Goal: Task Accomplishment & Management: Manage account settings

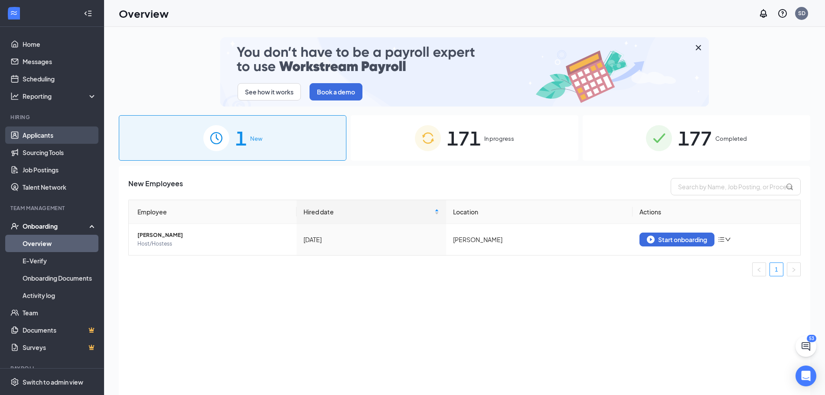
click at [64, 137] on link "Applicants" at bounding box center [60, 135] width 74 height 17
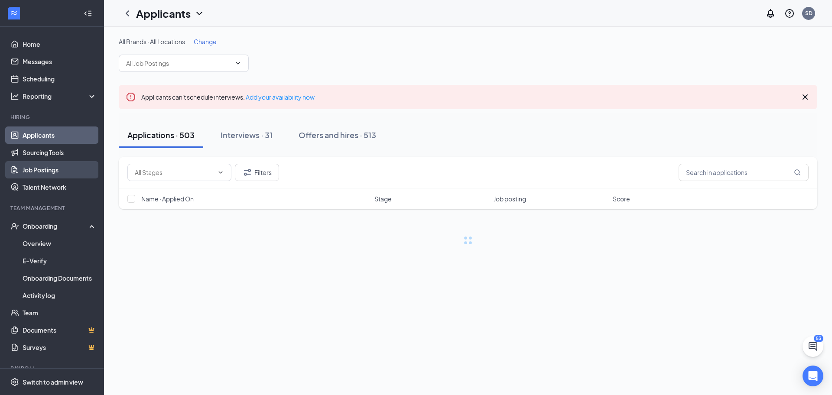
click at [57, 170] on link "Job Postings" at bounding box center [60, 169] width 74 height 17
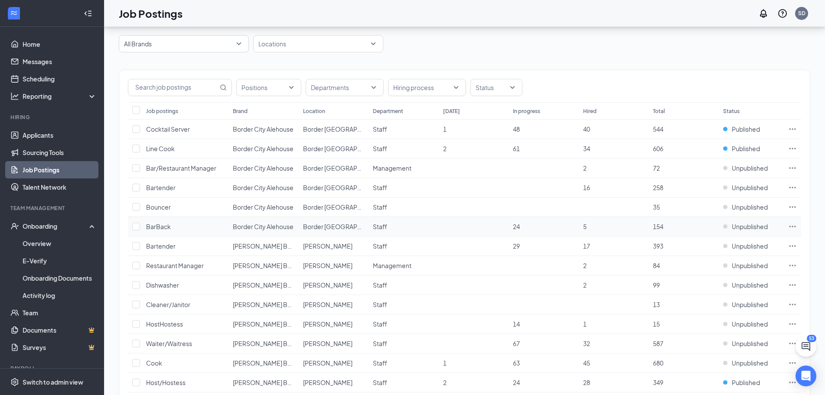
scroll to position [43, 0]
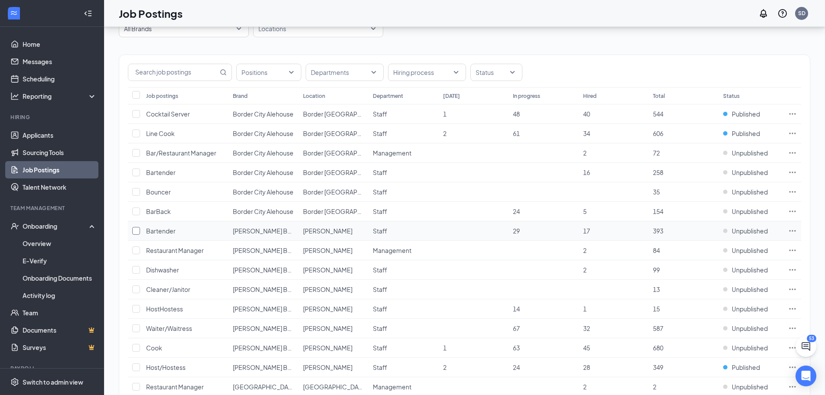
click at [140, 233] on input "checkbox" at bounding box center [136, 231] width 8 height 8
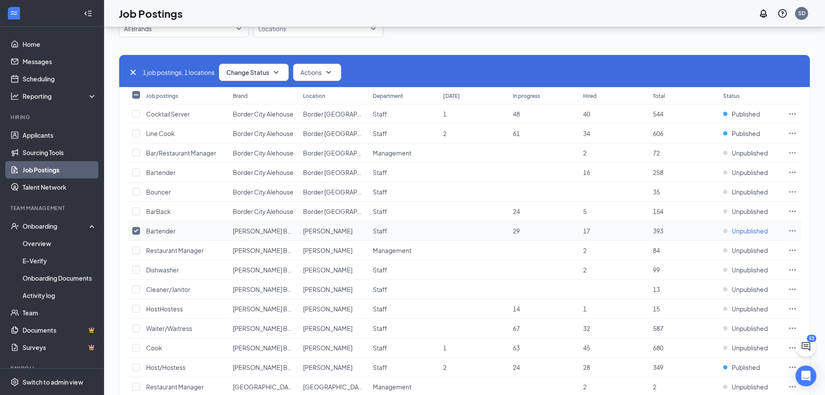
click at [737, 232] on span "Unpublished" at bounding box center [749, 231] width 36 height 9
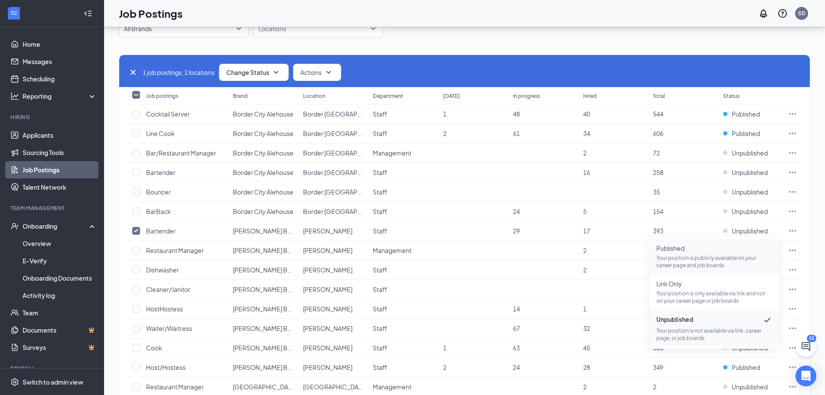
click at [721, 256] on p "Your position is publicly available on your career page and job boards." at bounding box center [714, 261] width 116 height 15
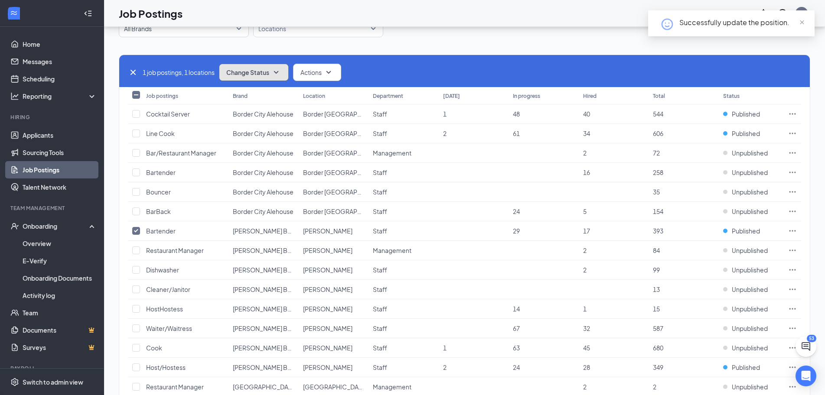
click at [280, 68] on icon "SmallChevronDown" at bounding box center [276, 72] width 10 height 10
click at [263, 93] on div "Publish" at bounding box center [273, 95] width 104 height 19
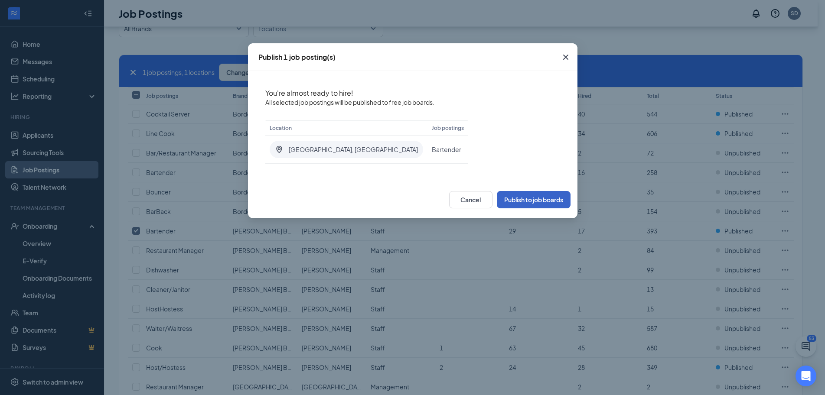
click at [533, 198] on button "Publish to job boards" at bounding box center [534, 199] width 74 height 17
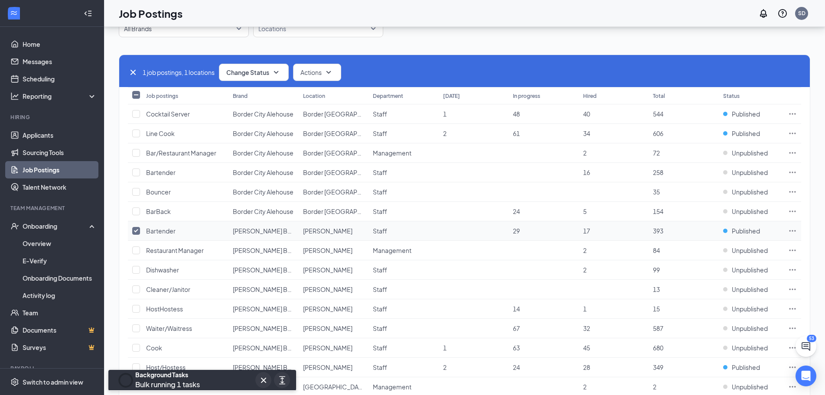
click at [138, 222] on td at bounding box center [135, 231] width 14 height 20
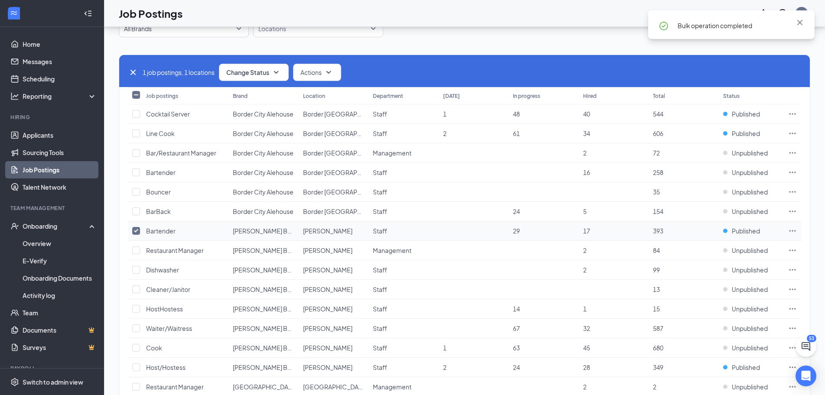
click at [138, 230] on input "checkbox" at bounding box center [136, 231] width 8 height 8
checkbox input "false"
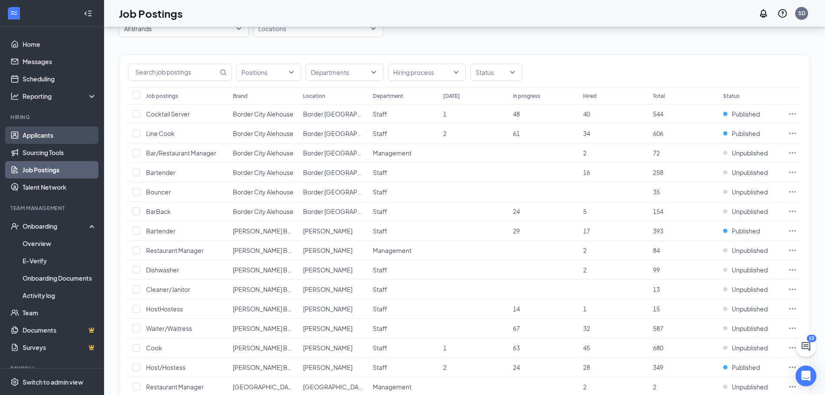
click at [48, 140] on link "Applicants" at bounding box center [60, 135] width 74 height 17
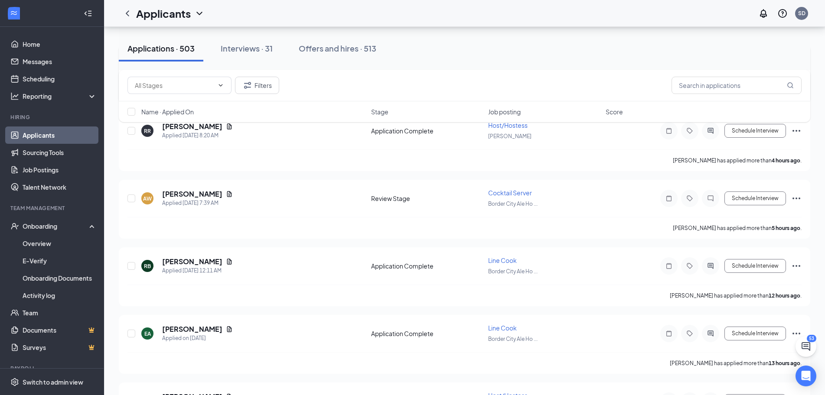
scroll to position [217, 0]
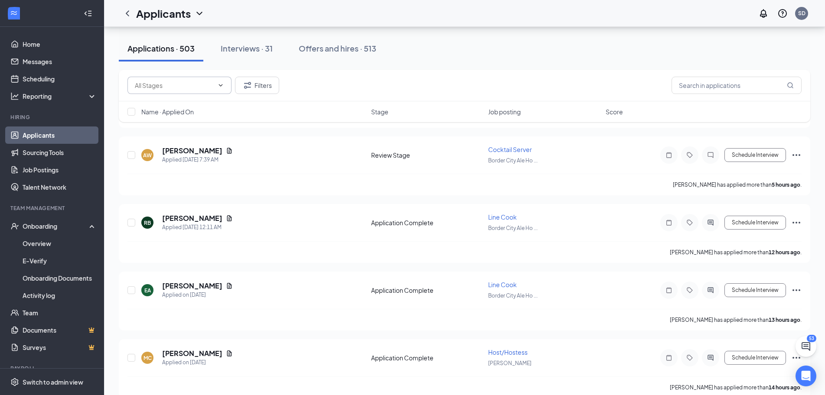
click at [223, 86] on icon "ChevronDown" at bounding box center [220, 85] width 7 height 7
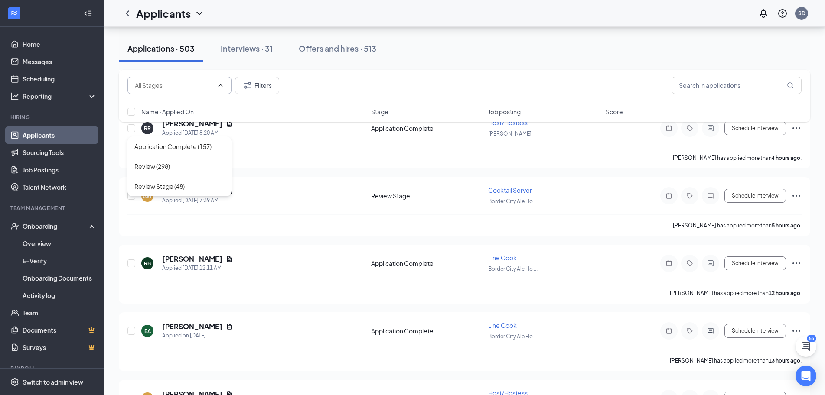
scroll to position [0, 0]
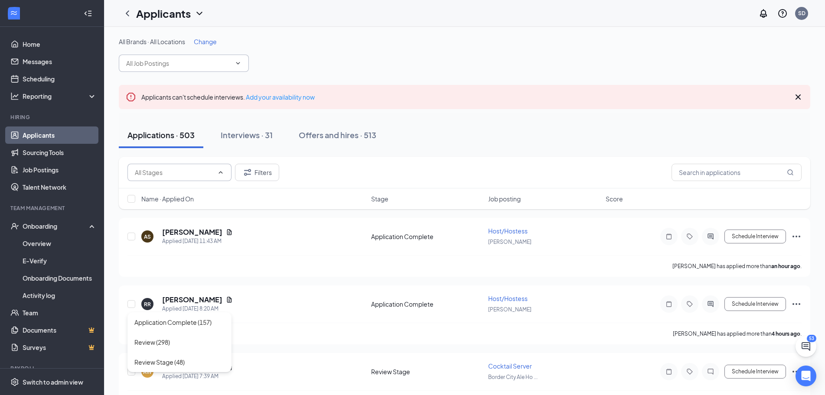
click at [234, 63] on span at bounding box center [237, 63] width 9 height 7
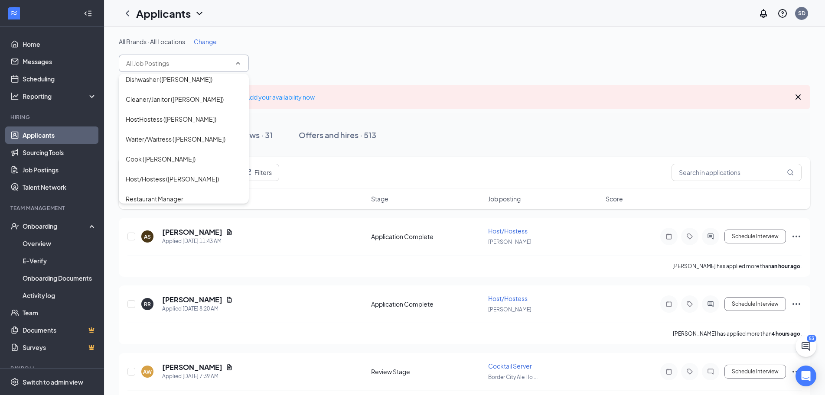
scroll to position [217, 0]
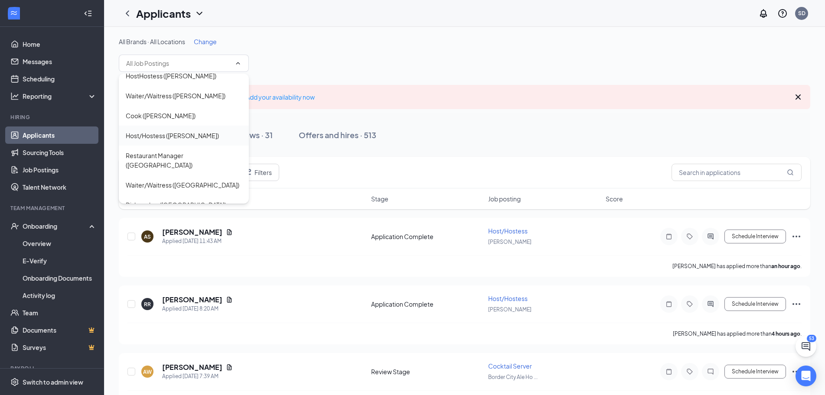
click at [203, 140] on div "Host/Hostess ([PERSON_NAME])" at bounding box center [184, 136] width 116 height 10
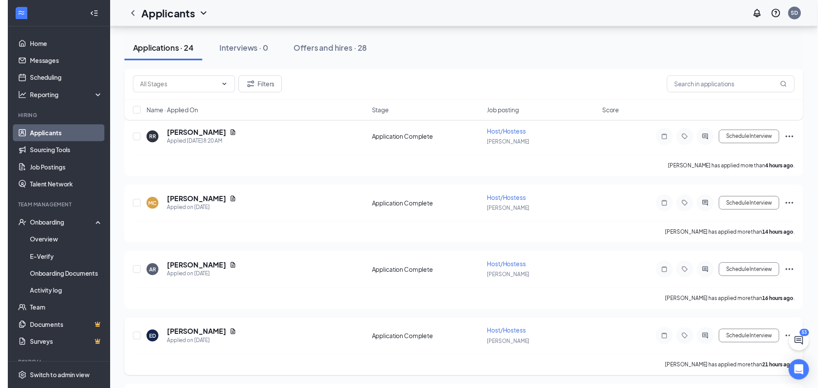
scroll to position [173, 0]
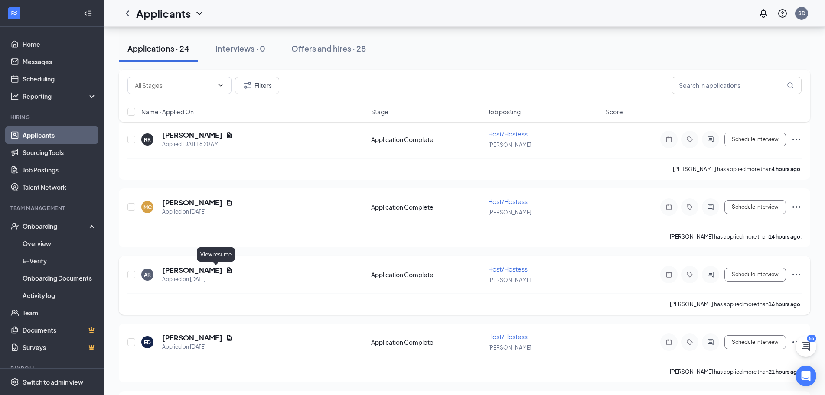
click at [226, 272] on icon "Document" at bounding box center [229, 270] width 7 height 7
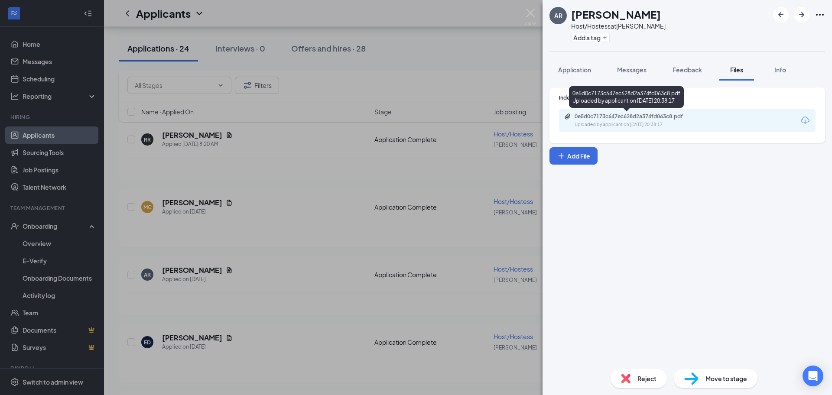
click at [624, 117] on div "0e5d0c7173c647ec628d2a374fd063c8.pdf" at bounding box center [635, 116] width 121 height 7
click at [529, 12] on img at bounding box center [530, 17] width 11 height 17
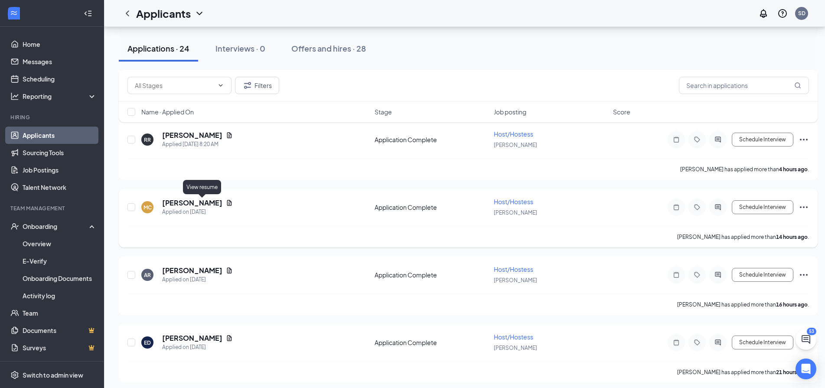
click at [226, 203] on icon "Document" at bounding box center [229, 202] width 7 height 7
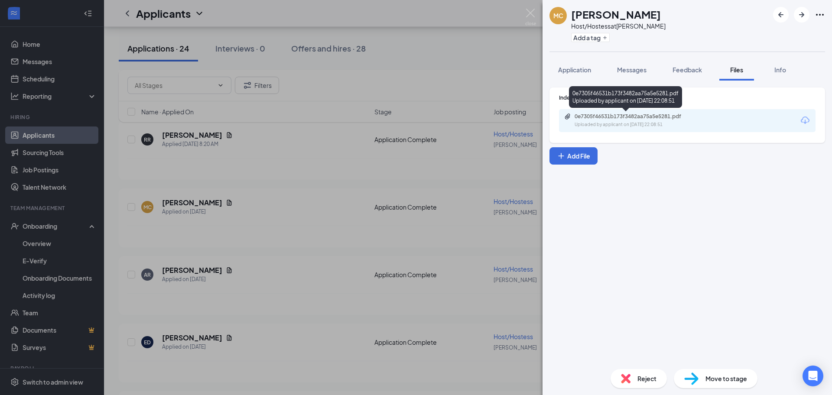
click at [644, 114] on div "0e7305f46531b173f3482aa75a5e5281.pdf" at bounding box center [635, 116] width 121 height 7
click at [532, 13] on img at bounding box center [530, 17] width 11 height 17
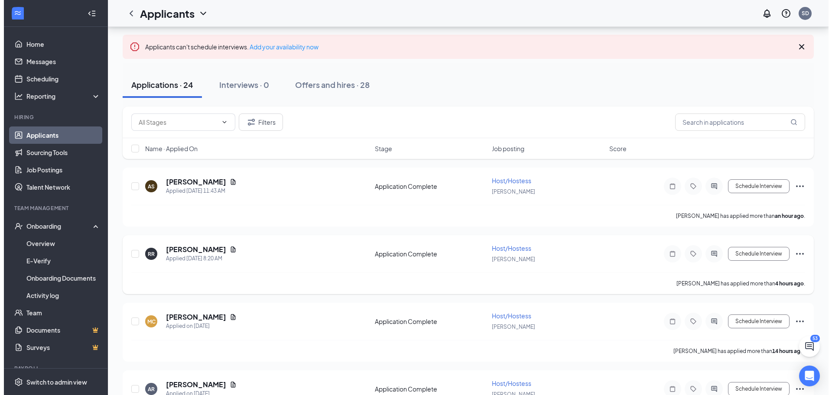
scroll to position [43, 0]
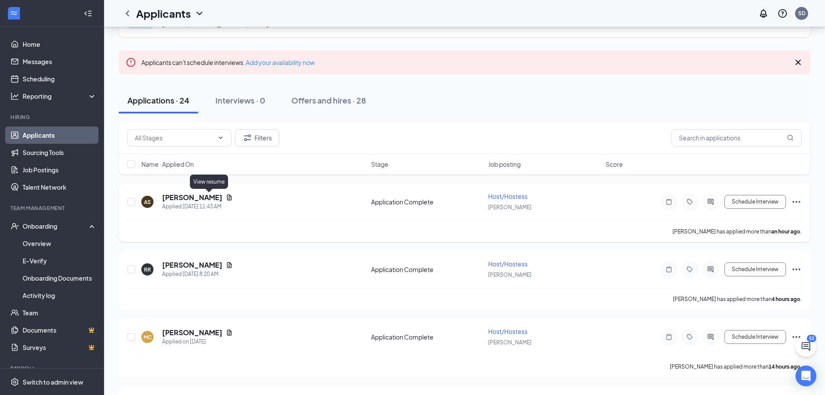
click at [226, 197] on icon "Document" at bounding box center [229, 197] width 7 height 7
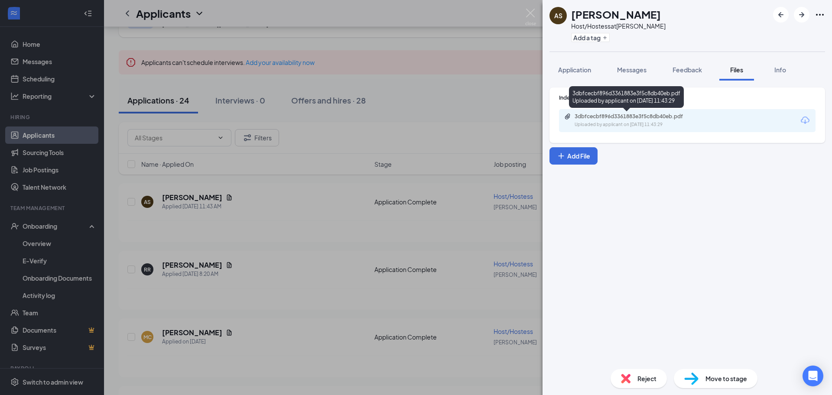
click at [627, 115] on div "3dbfcecbf896d3361883e3f5c8db40eb.pdf" at bounding box center [635, 116] width 121 height 7
